Goal: Transaction & Acquisition: Purchase product/service

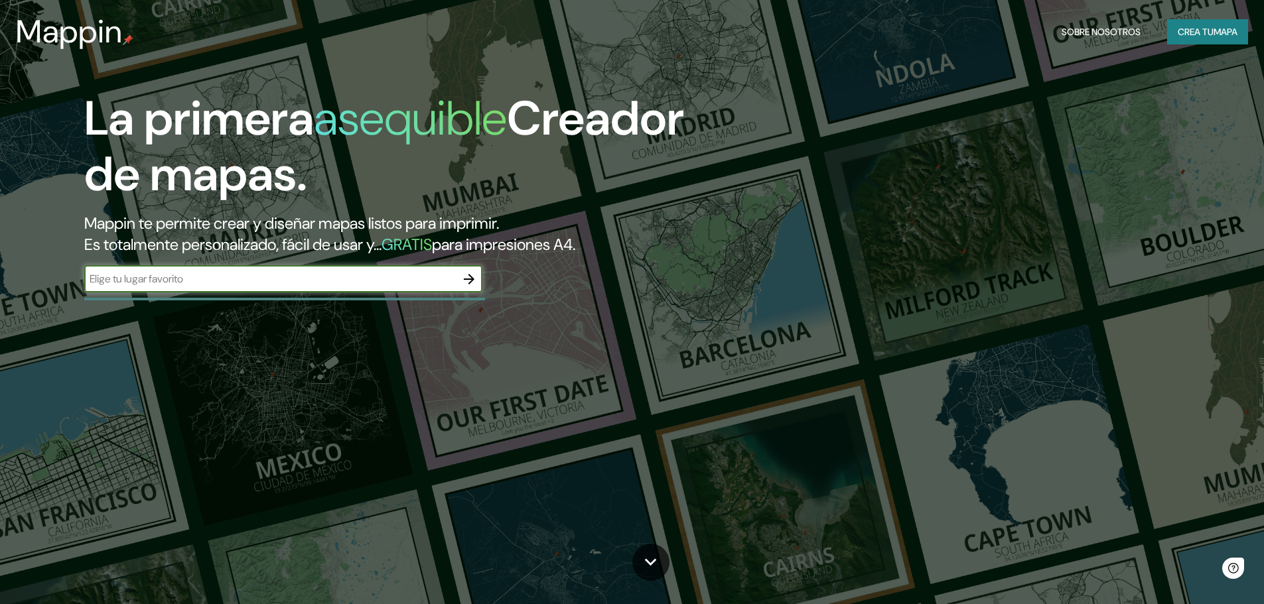
click at [155, 281] on input "text" at bounding box center [270, 278] width 372 height 15
type input "lunahuana"
click at [476, 277] on icon "button" at bounding box center [469, 279] width 16 height 16
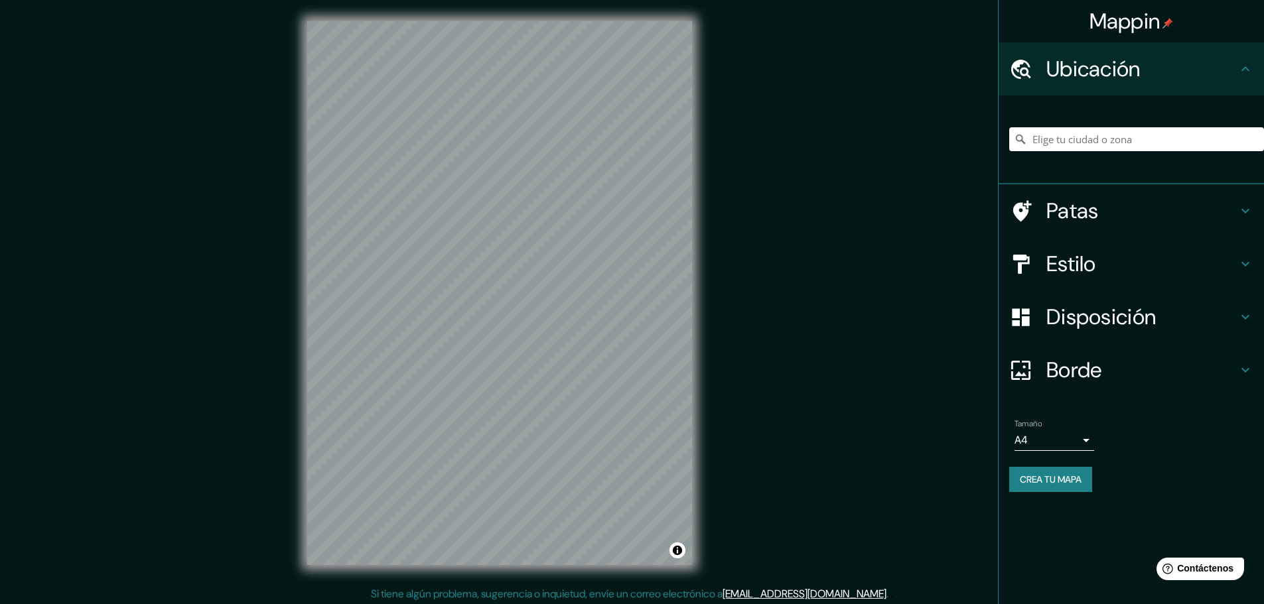
click at [303, 458] on div "© Mapbox © OpenStreetMap Improve this map" at bounding box center [499, 293] width 427 height 586
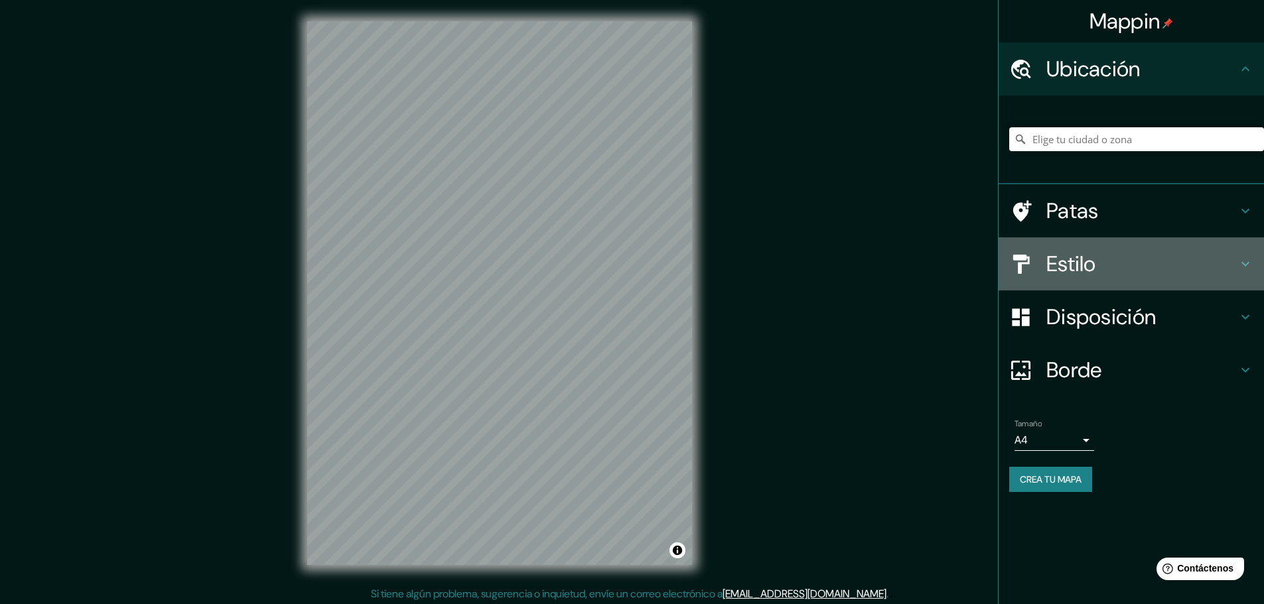
click at [1095, 264] on font "Estilo" at bounding box center [1071, 264] width 50 height 28
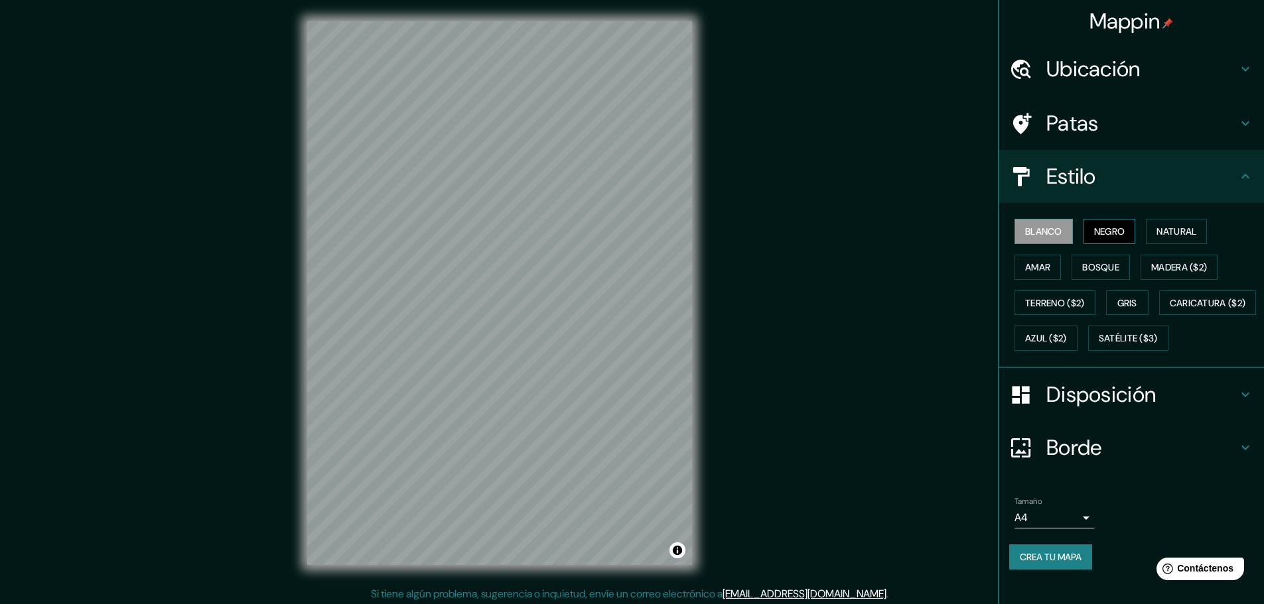
click at [1113, 223] on font "Negro" at bounding box center [1109, 231] width 31 height 17
click at [1172, 230] on font "Natural" at bounding box center [1176, 232] width 40 height 12
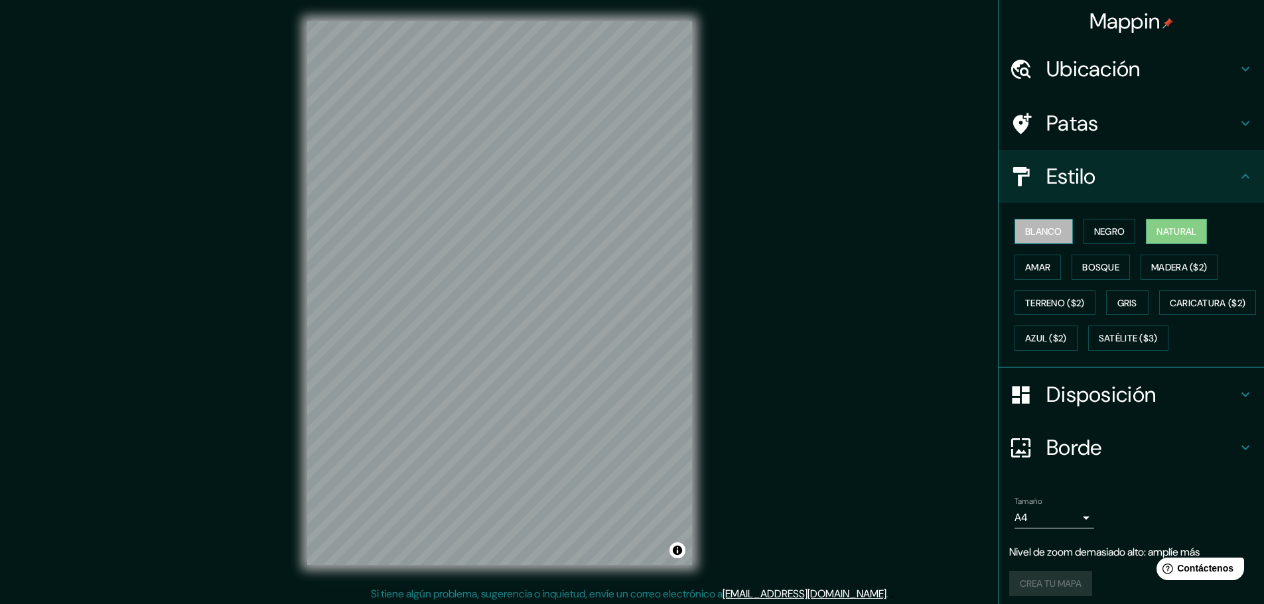
click at [1035, 236] on font "Blanco" at bounding box center [1043, 232] width 37 height 12
click at [1109, 233] on font "Negro" at bounding box center [1109, 232] width 31 height 12
click at [1087, 277] on button "Bosque" at bounding box center [1100, 267] width 58 height 25
click at [1025, 272] on font "Amar" at bounding box center [1037, 267] width 25 height 12
click at [1105, 222] on button "Negro" at bounding box center [1109, 231] width 52 height 25
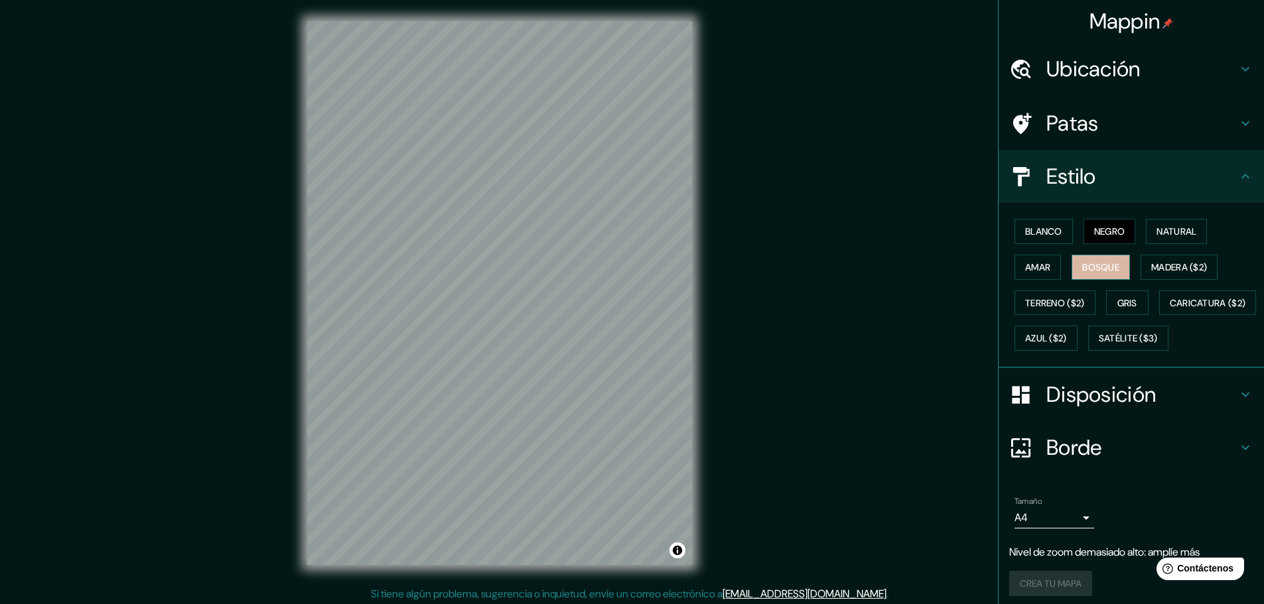
click at [1083, 267] on font "Bosque" at bounding box center [1100, 267] width 37 height 12
click at [1106, 301] on button "Gris" at bounding box center [1127, 303] width 42 height 25
click at [1050, 299] on font "Terreno ($2)" at bounding box center [1055, 303] width 60 height 12
click at [1176, 275] on font "Madera ($2)" at bounding box center [1179, 267] width 56 height 17
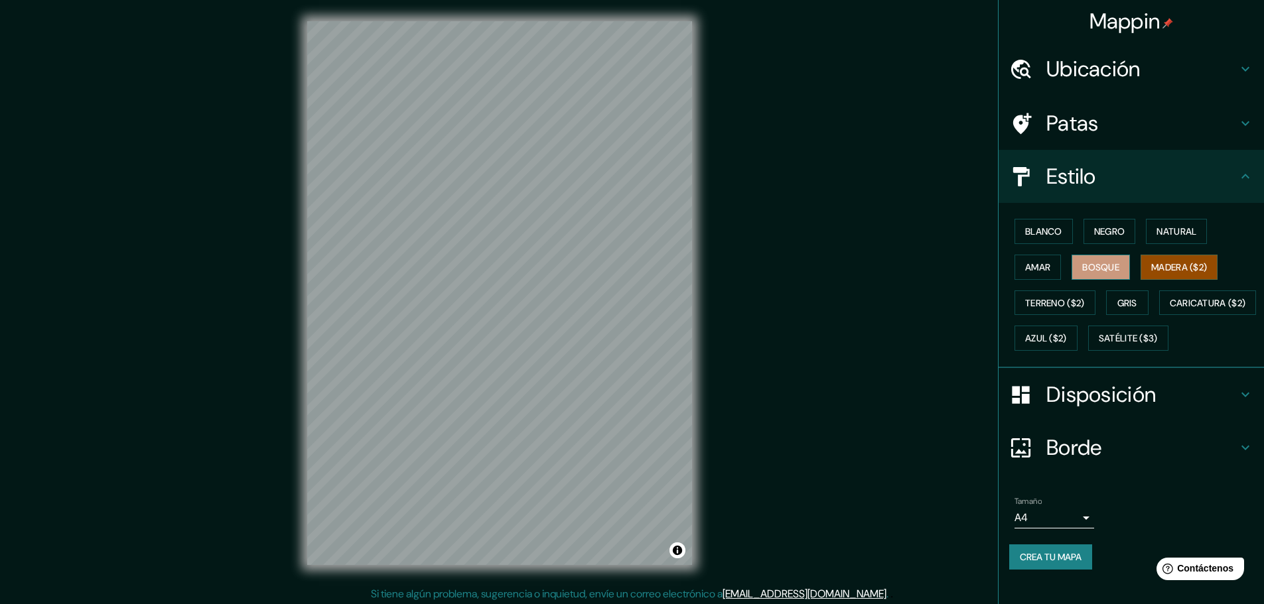
click at [1071, 265] on button "Bosque" at bounding box center [1100, 267] width 58 height 25
click at [1101, 235] on font "Negro" at bounding box center [1109, 232] width 31 height 12
click at [1162, 233] on font "Natural" at bounding box center [1176, 232] width 40 height 12
click at [1094, 232] on font "Negro" at bounding box center [1109, 232] width 31 height 12
click at [1114, 256] on button "Bosque" at bounding box center [1100, 267] width 58 height 25
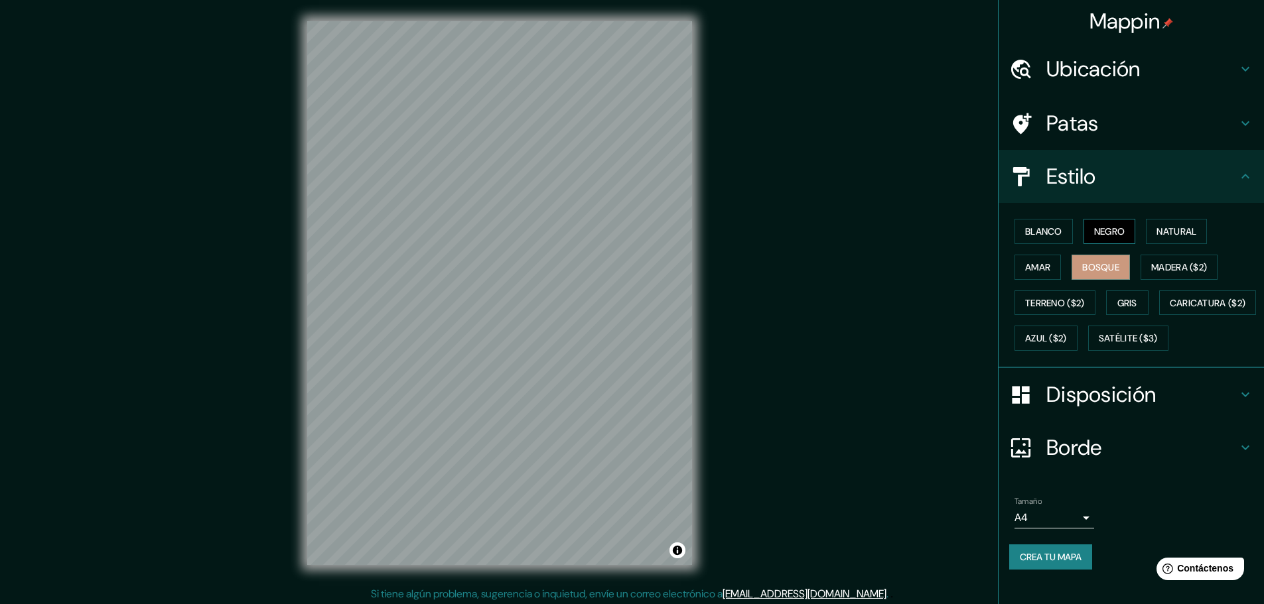
click at [1113, 223] on font "Negro" at bounding box center [1109, 231] width 31 height 17
